Goal: Navigation & Orientation: Find specific page/section

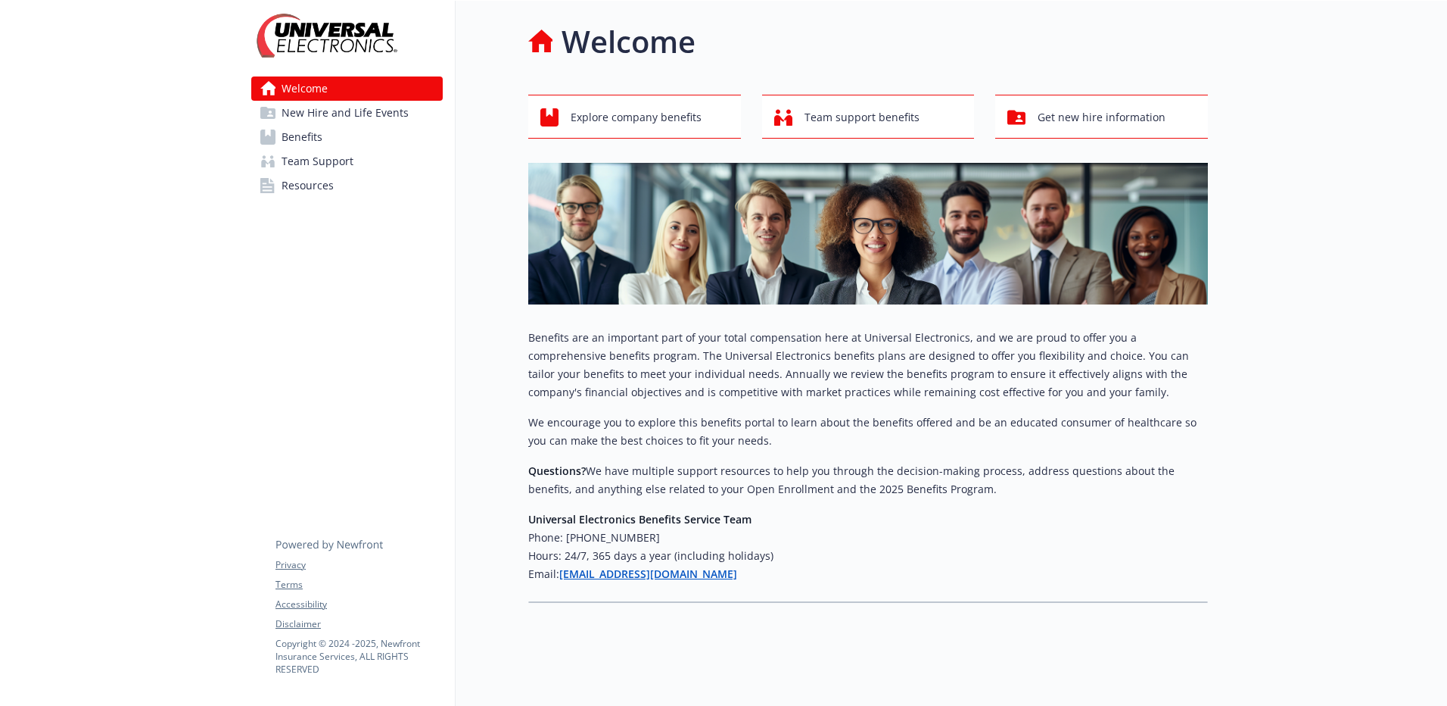
click at [303, 38] on img at bounding box center [326, 35] width 151 height 45
click at [1290, 66] on div at bounding box center [1327, 356] width 239 height 711
